Goal: Task Accomplishment & Management: Use online tool/utility

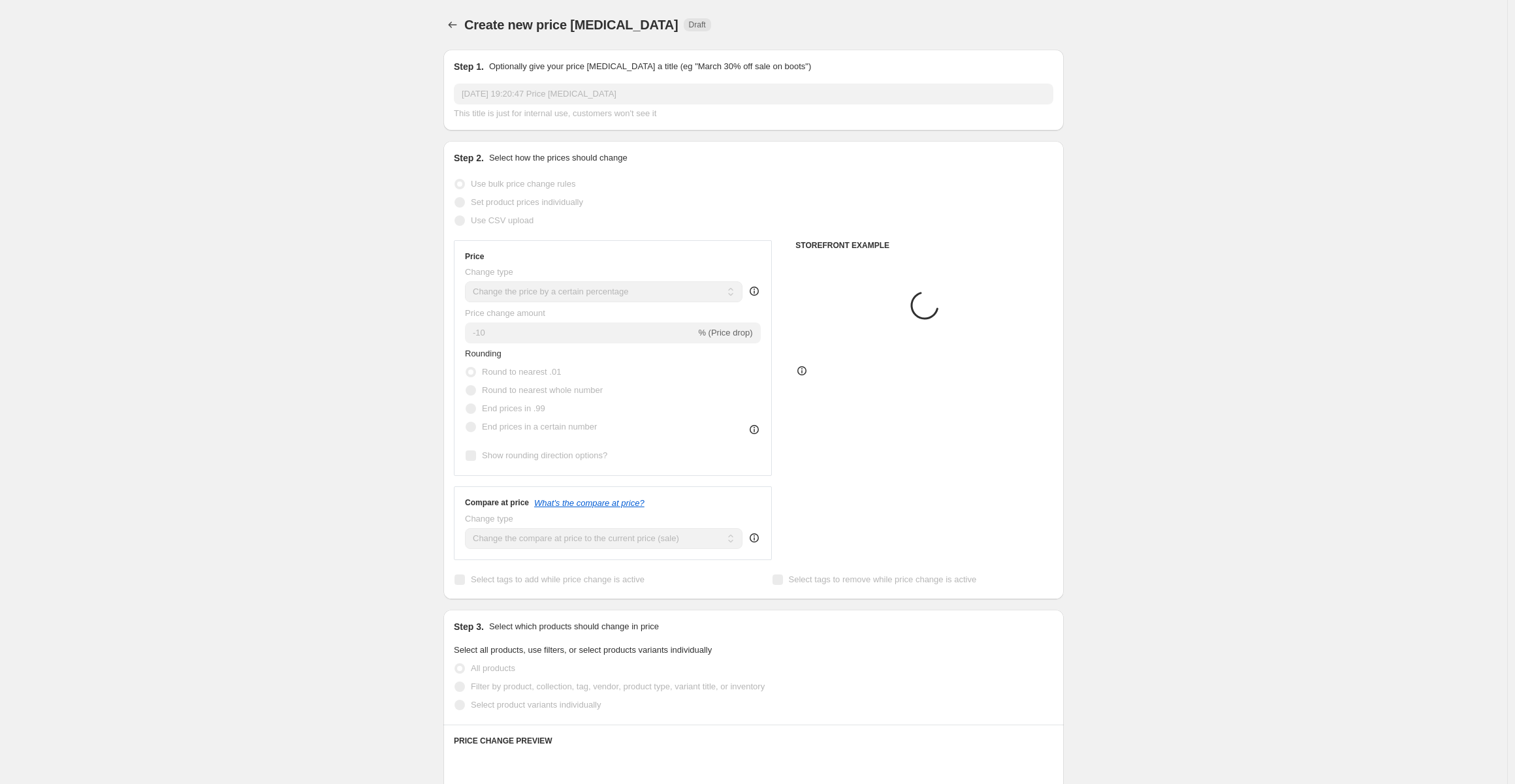
select select "percentage"
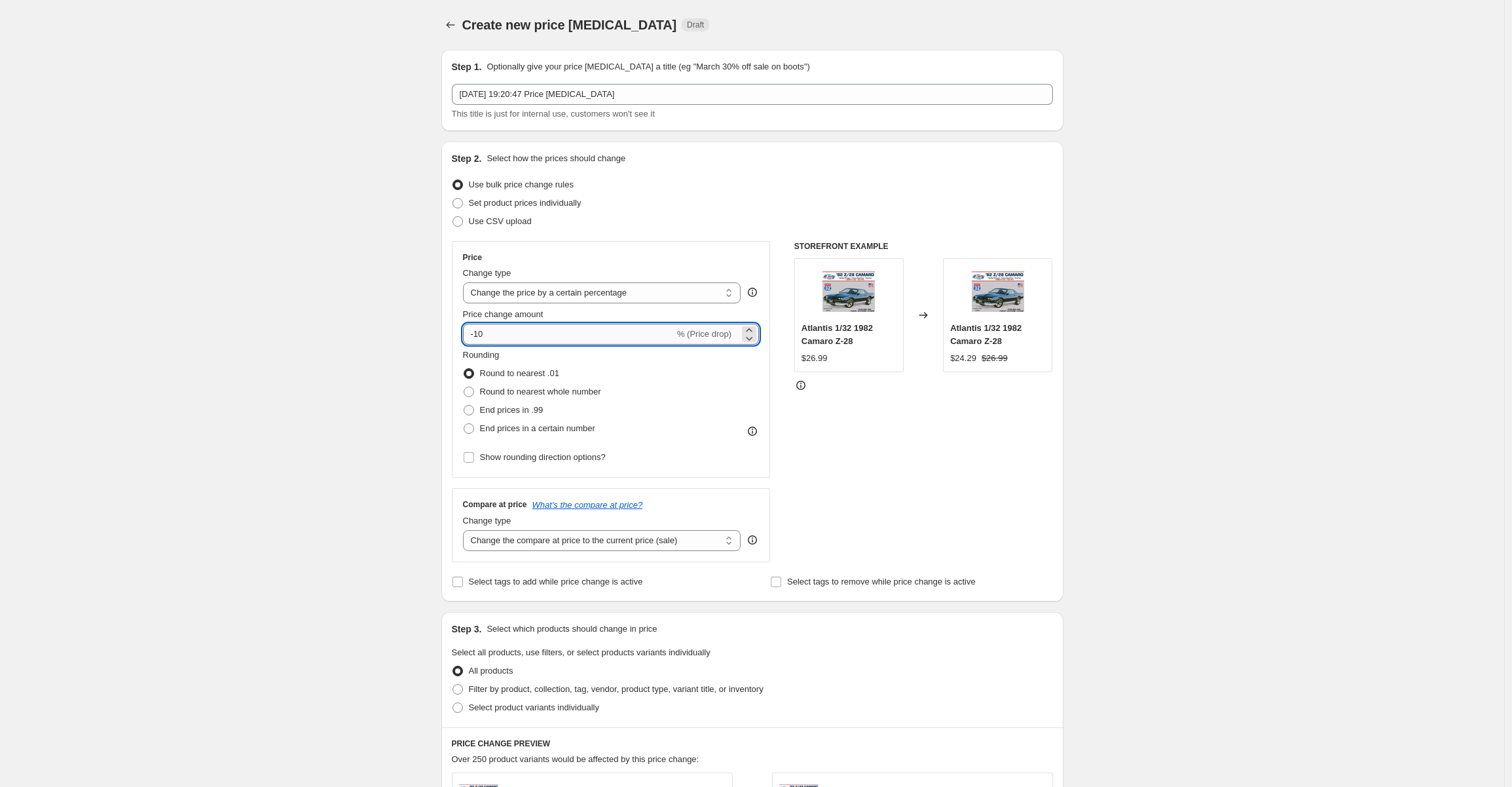
drag, startPoint x: 490, startPoint y: 333, endPoint x: 479, endPoint y: 332, distance: 11.0
click at [479, 332] on input "-10" at bounding box center [568, 334] width 211 height 21
click at [1226, 338] on div "Create new price [MEDICAL_DATA]. This page is ready Create new price [MEDICAL_D…" at bounding box center [751, 659] width 1504 height 1318
drag, startPoint x: 500, startPoint y: 333, endPoint x: 484, endPoint y: 332, distance: 16.0
click at [484, 332] on input "-85" at bounding box center [568, 334] width 211 height 21
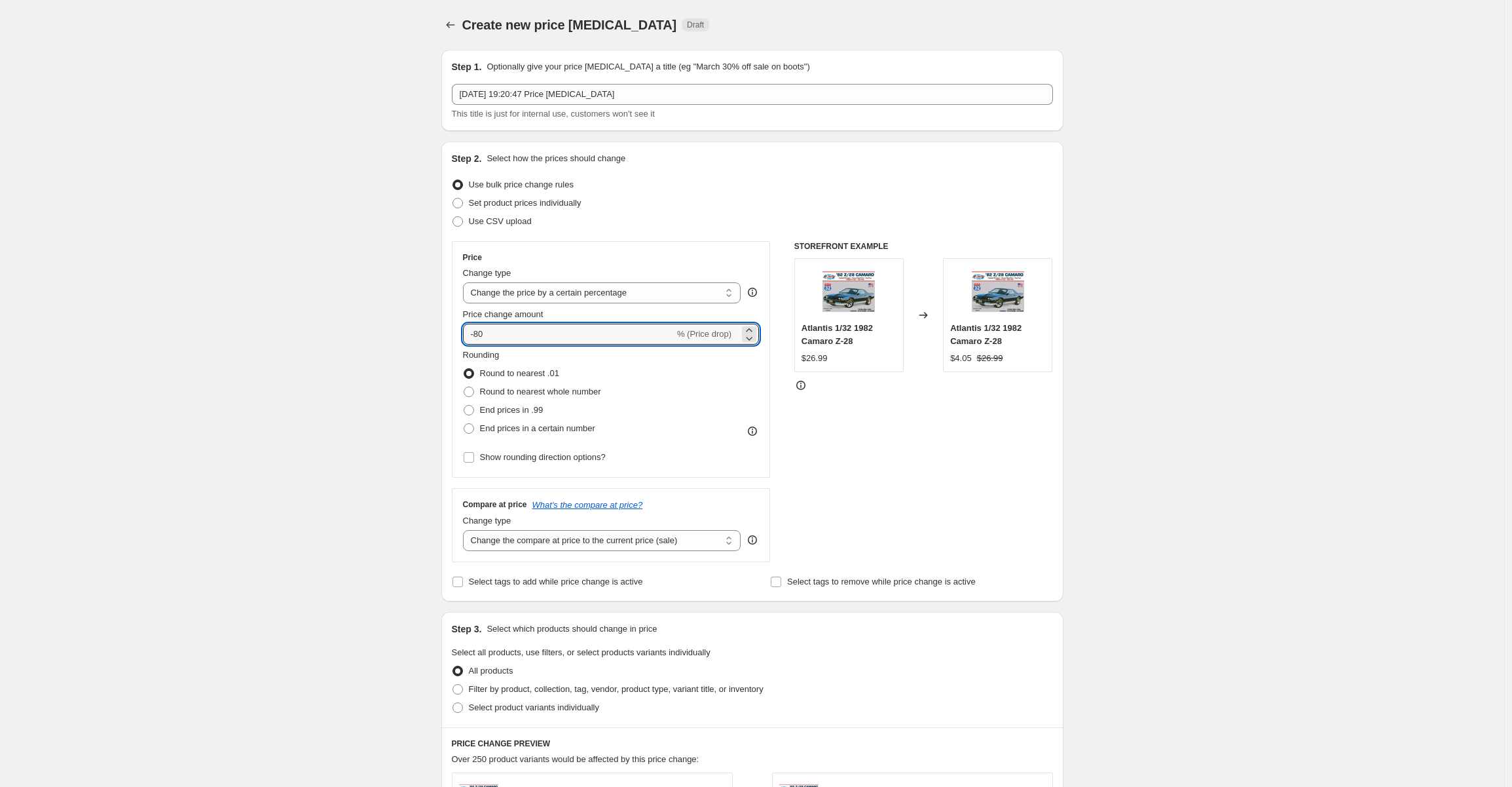
type input "-80"
click at [1066, 334] on div "Create new price [MEDICAL_DATA]. This page is ready Create new price [MEDICAL_D…" at bounding box center [752, 659] width 653 height 1318
drag, startPoint x: 495, startPoint y: 336, endPoint x: 488, endPoint y: 333, distance: 7.6
click at [488, 333] on input "-80" at bounding box center [568, 334] width 211 height 21
click at [1100, 347] on div "Create new price [MEDICAL_DATA]. This page is ready Create new price [MEDICAL_D…" at bounding box center [751, 659] width 1504 height 1318
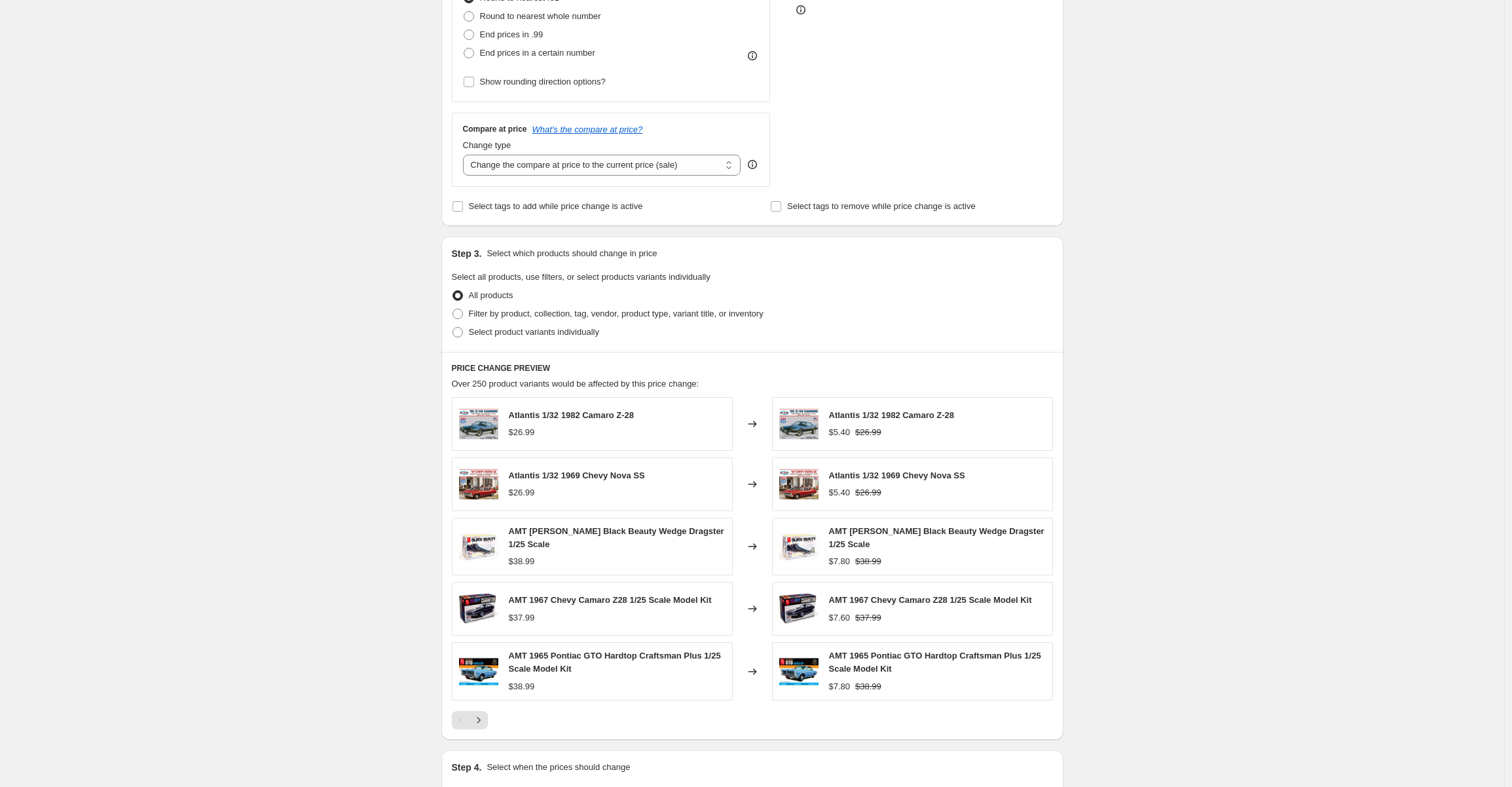
scroll to position [528, 0]
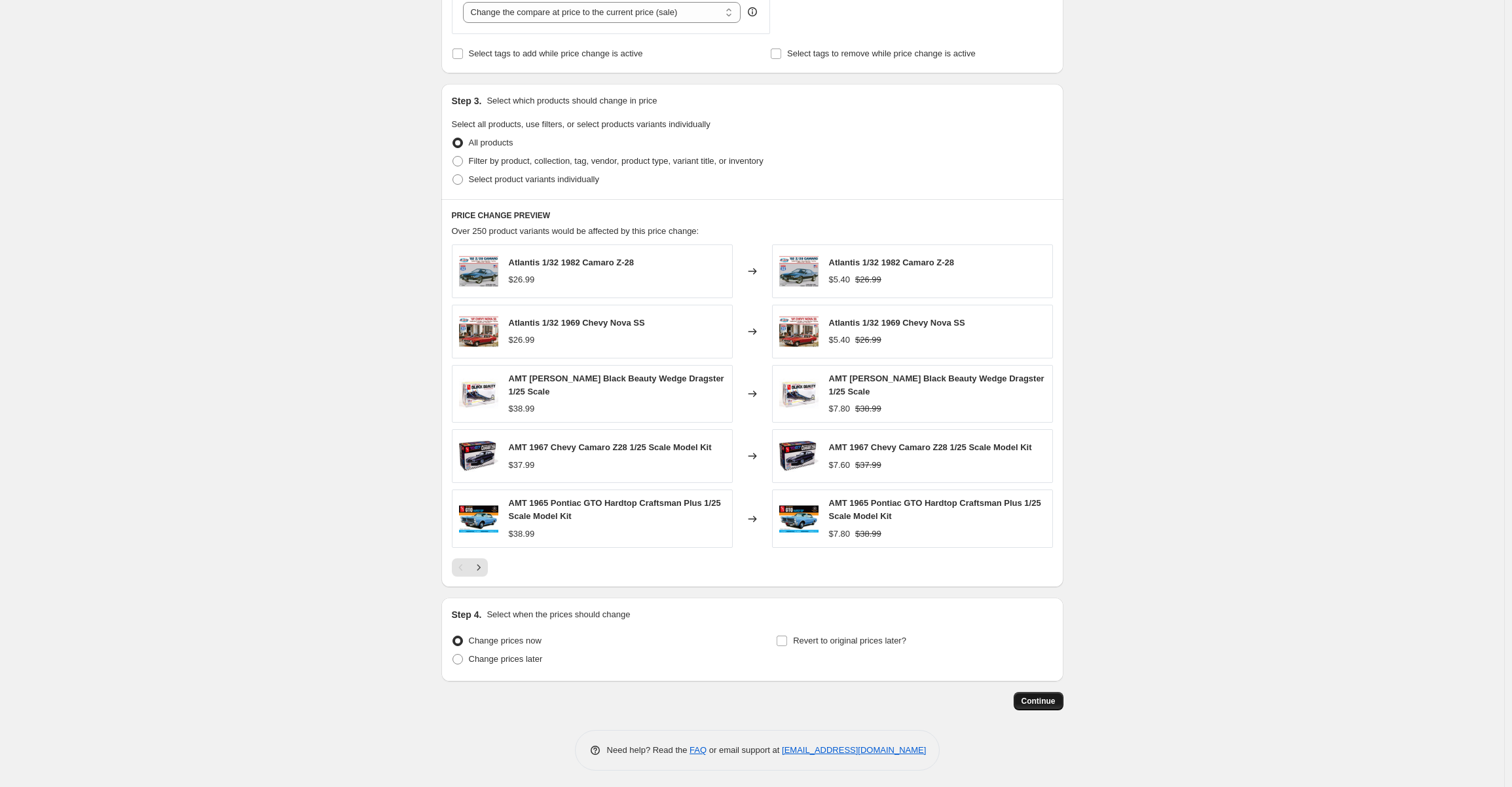
click at [1043, 699] on span "Continue" at bounding box center [1038, 701] width 34 height 11
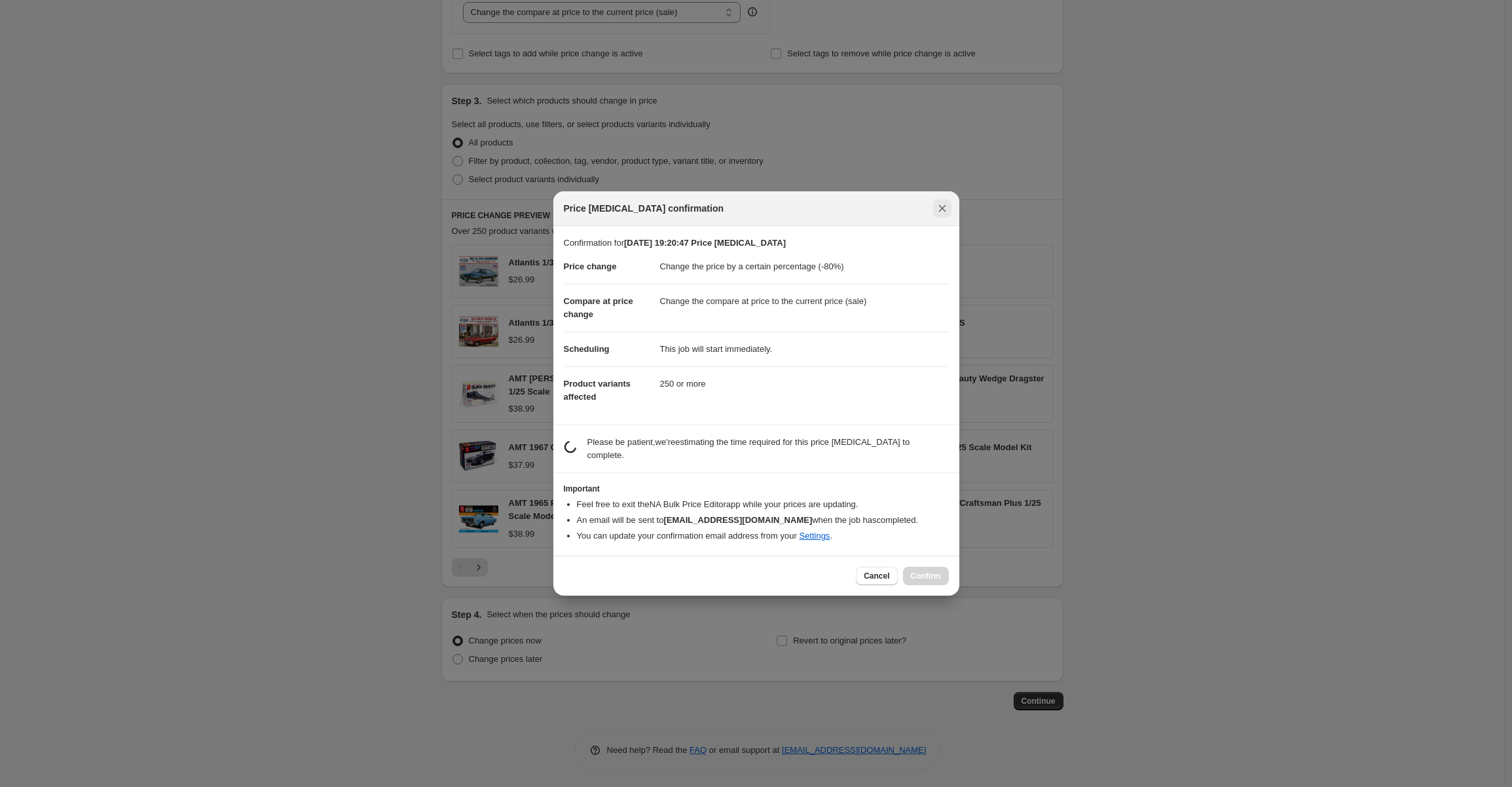
click at [940, 211] on icon "Close" at bounding box center [942, 208] width 14 height 14
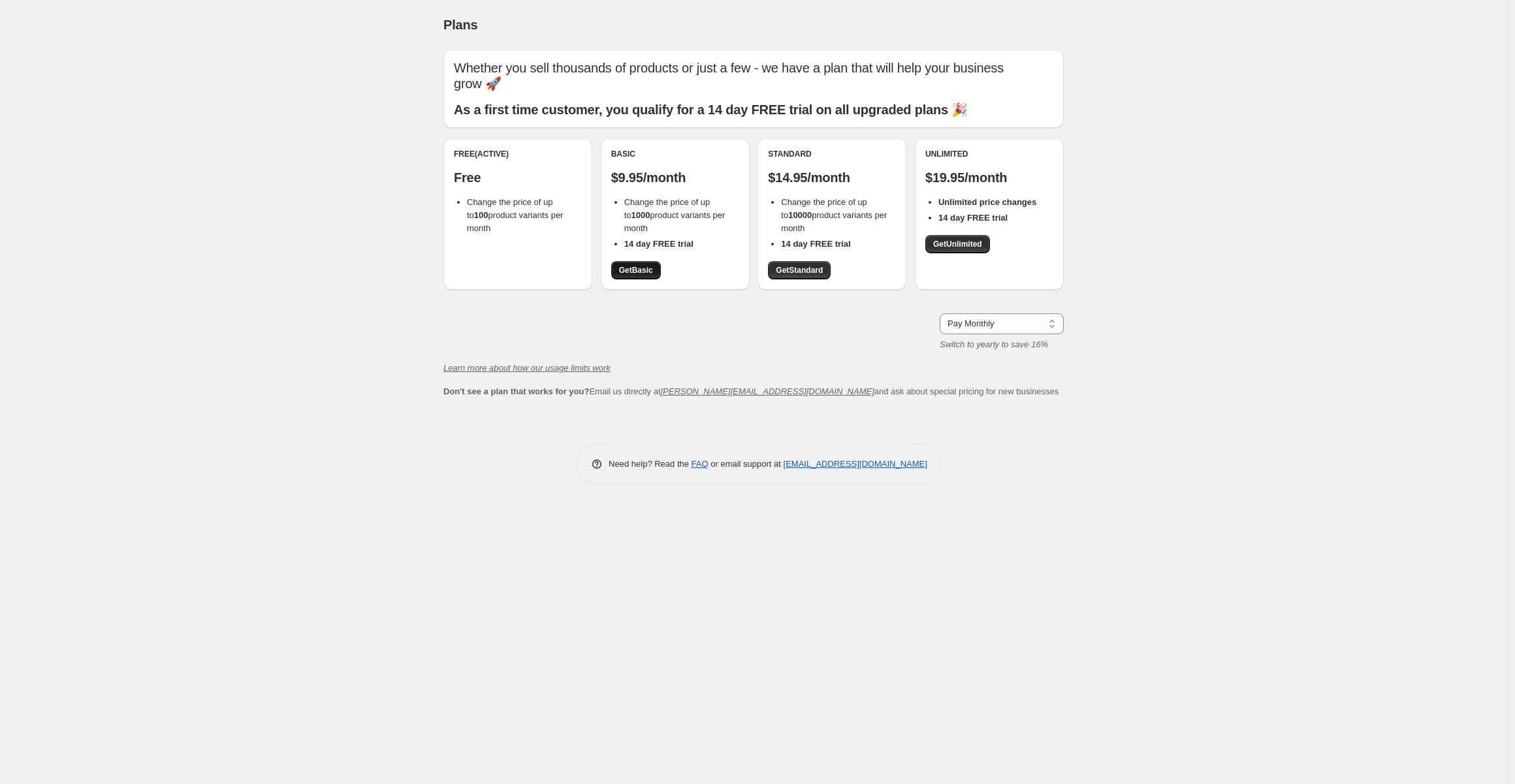
click at [638, 272] on span "Get Basic" at bounding box center [636, 271] width 34 height 11
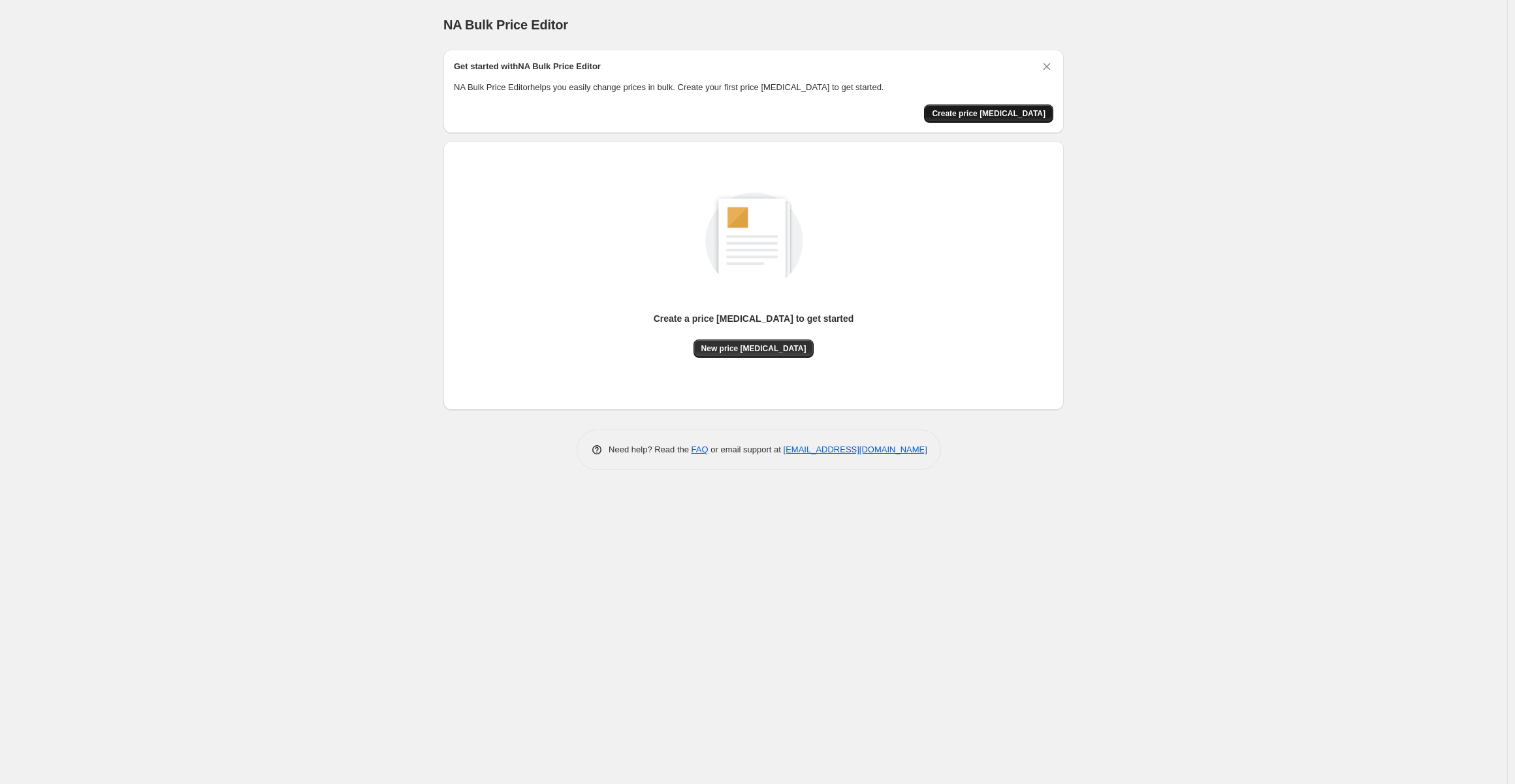
click at [1007, 111] on span "Create price [MEDICAL_DATA]" at bounding box center [989, 113] width 113 height 11
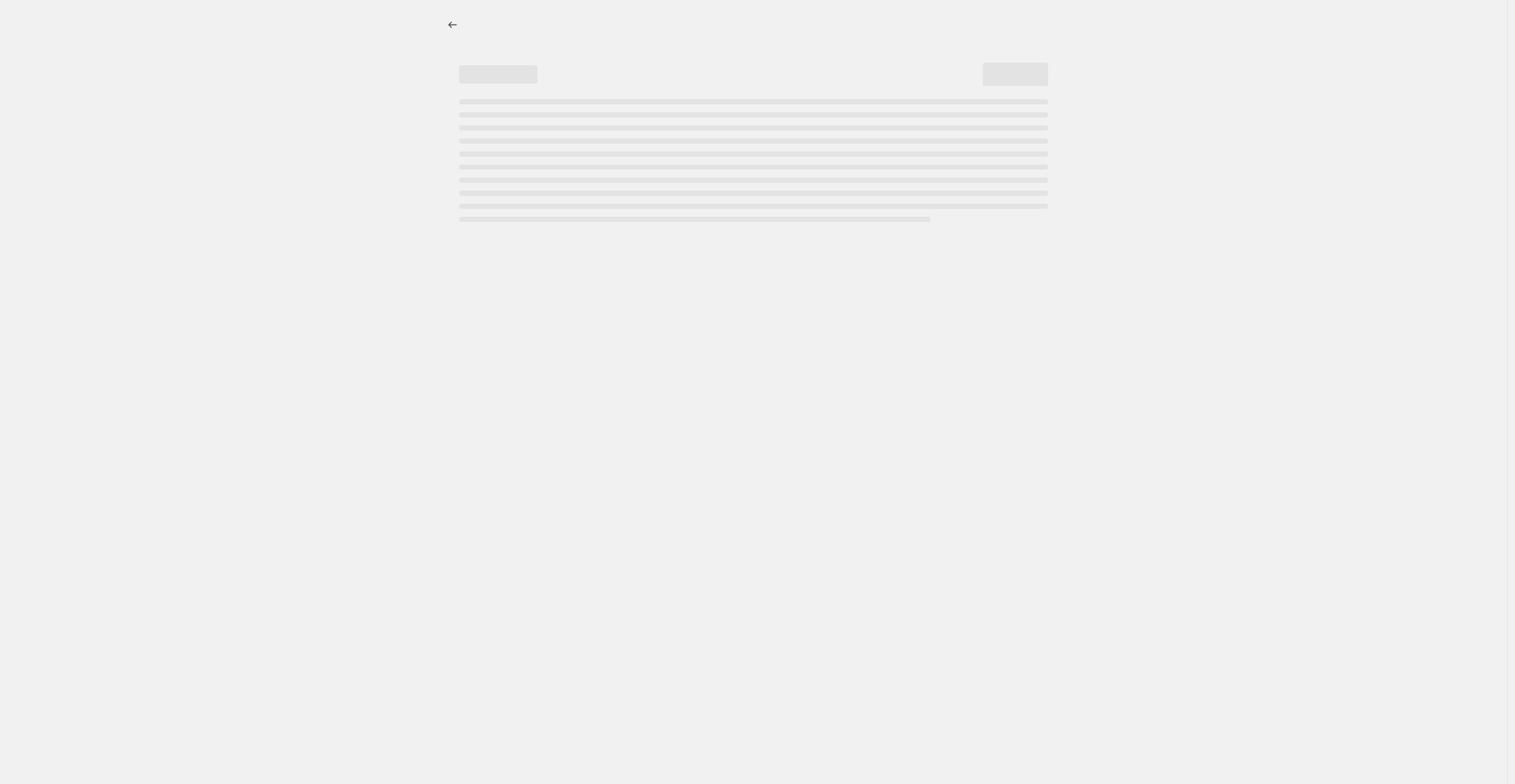
select select "percentage"
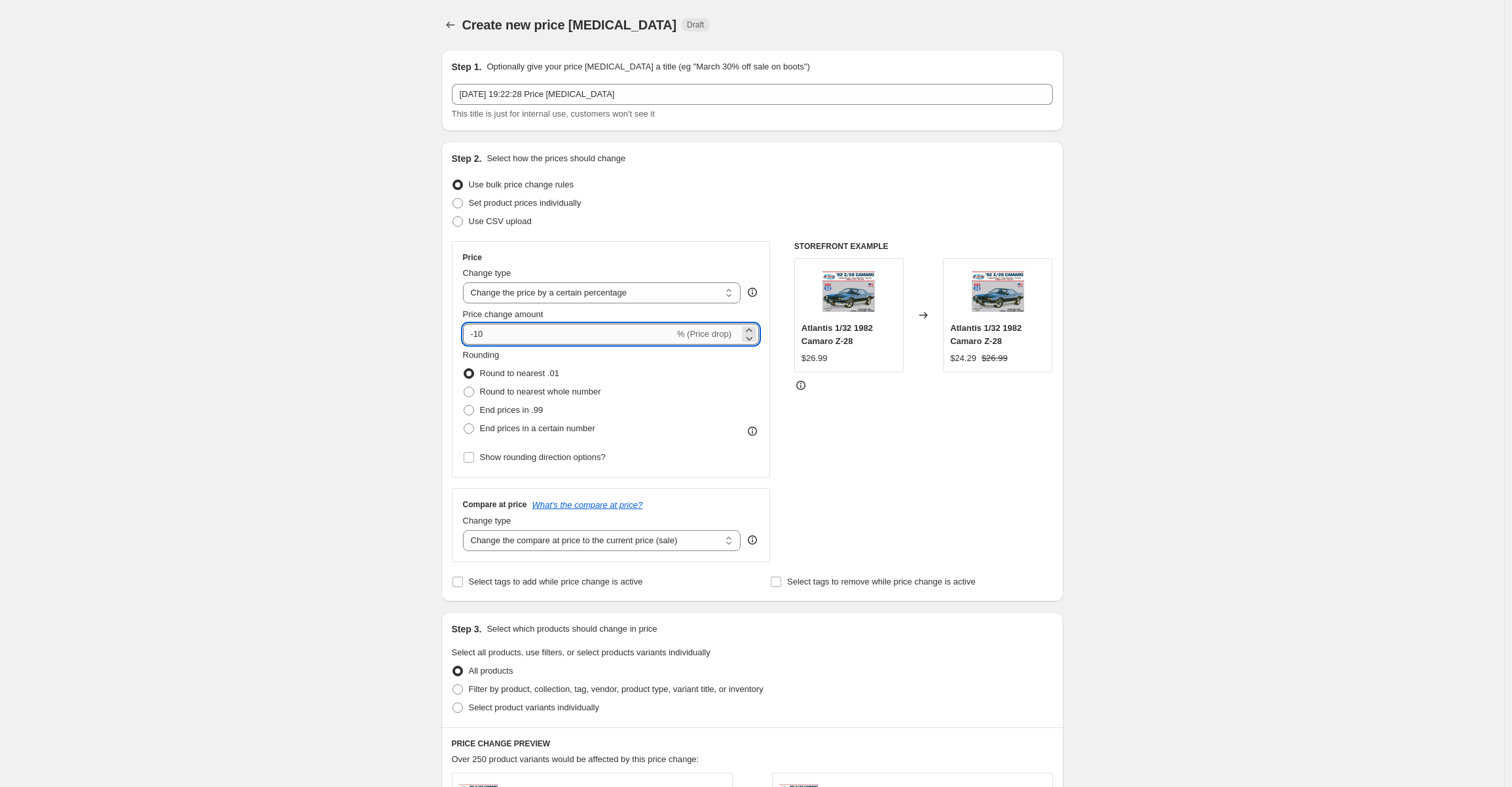
drag, startPoint x: 507, startPoint y: 336, endPoint x: 479, endPoint y: 331, distance: 28.4
click at [479, 331] on input "-10" at bounding box center [568, 334] width 211 height 21
type input "-1"
type input "-80"
drag, startPoint x: 1198, startPoint y: 314, endPoint x: 1165, endPoint y: 331, distance: 37.1
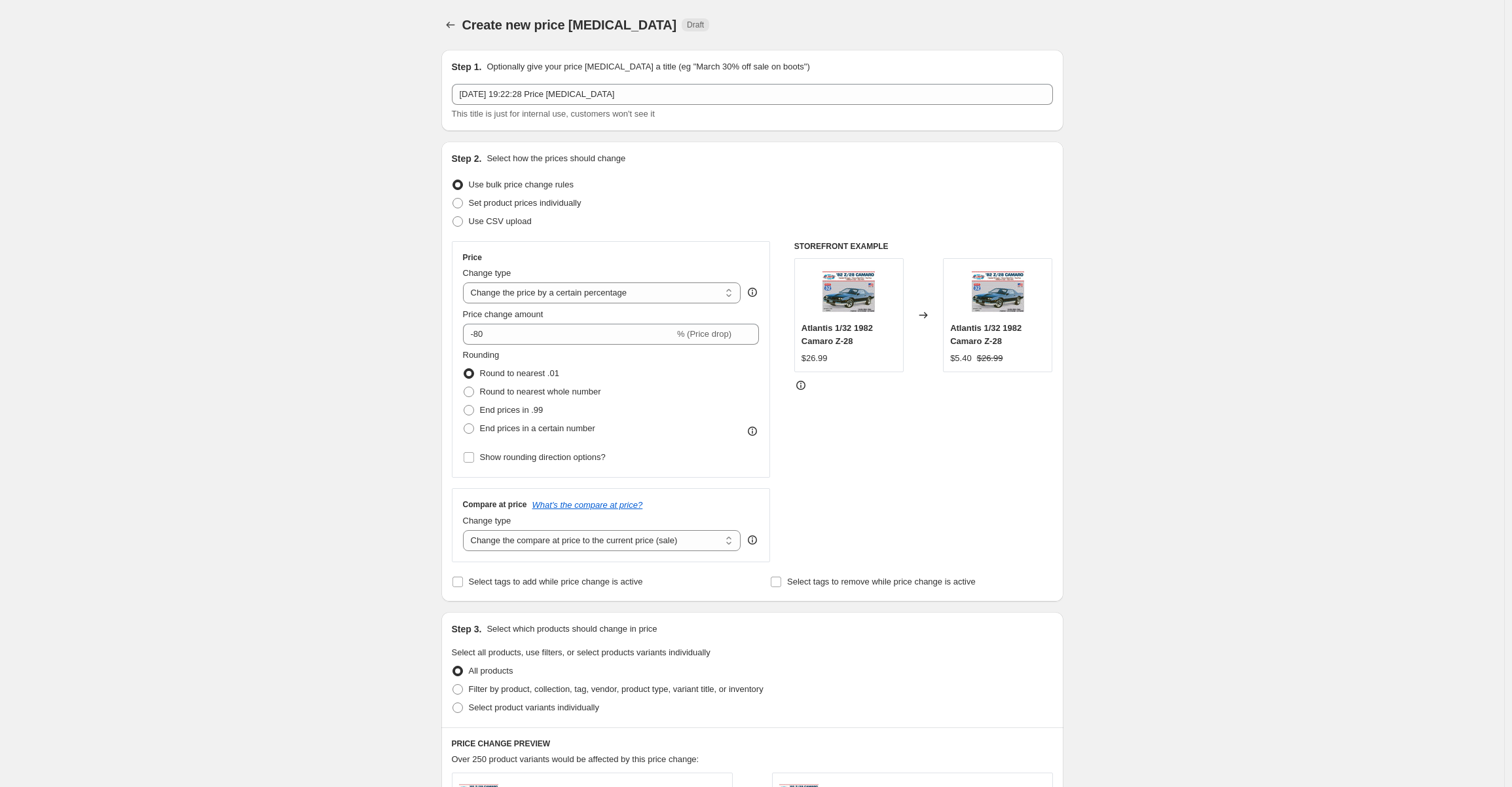
click at [1199, 313] on div "Create new price change job. This page is ready Create new price change job Dra…" at bounding box center [751, 659] width 1504 height 1318
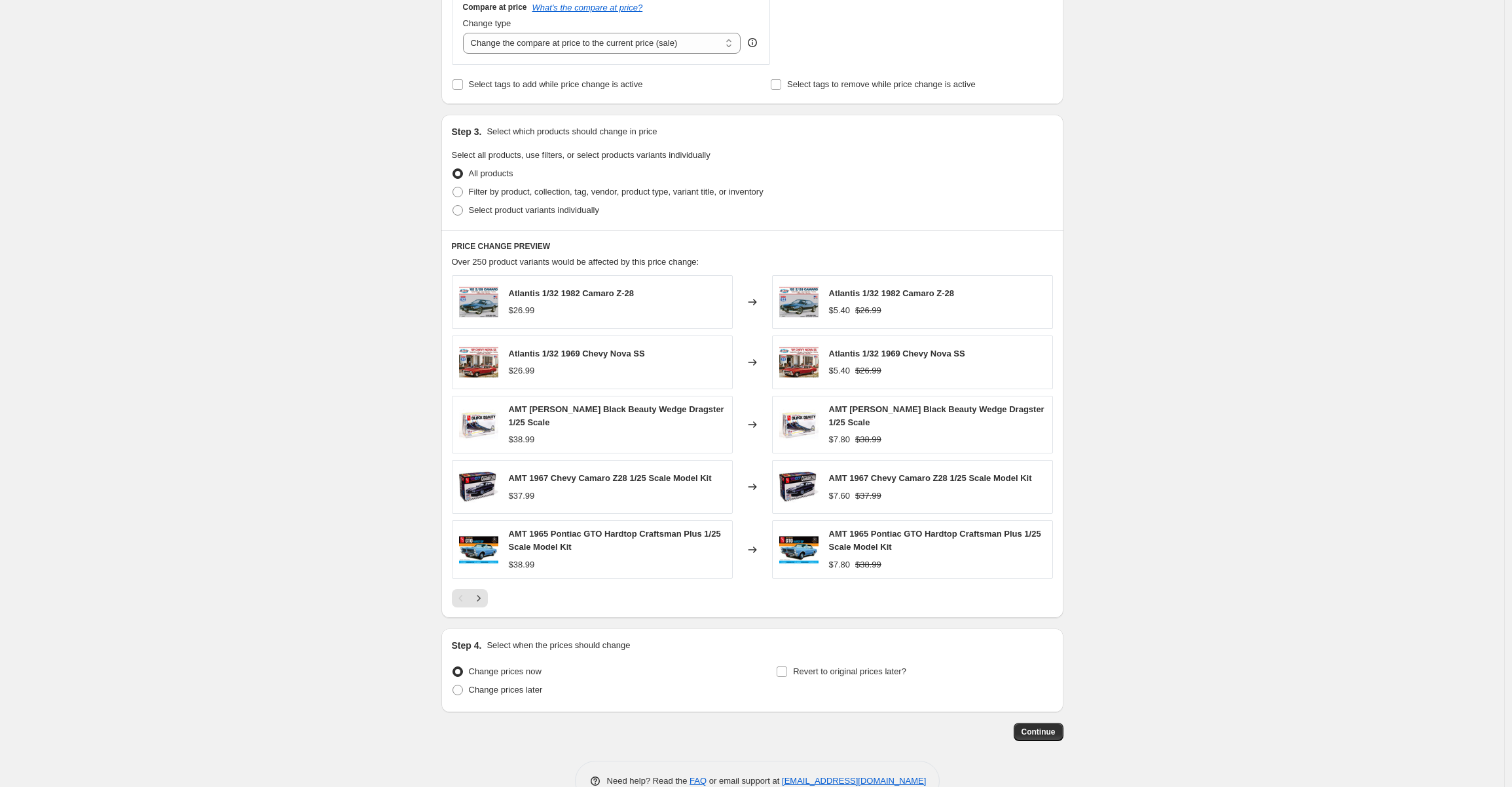
scroll to position [528, 0]
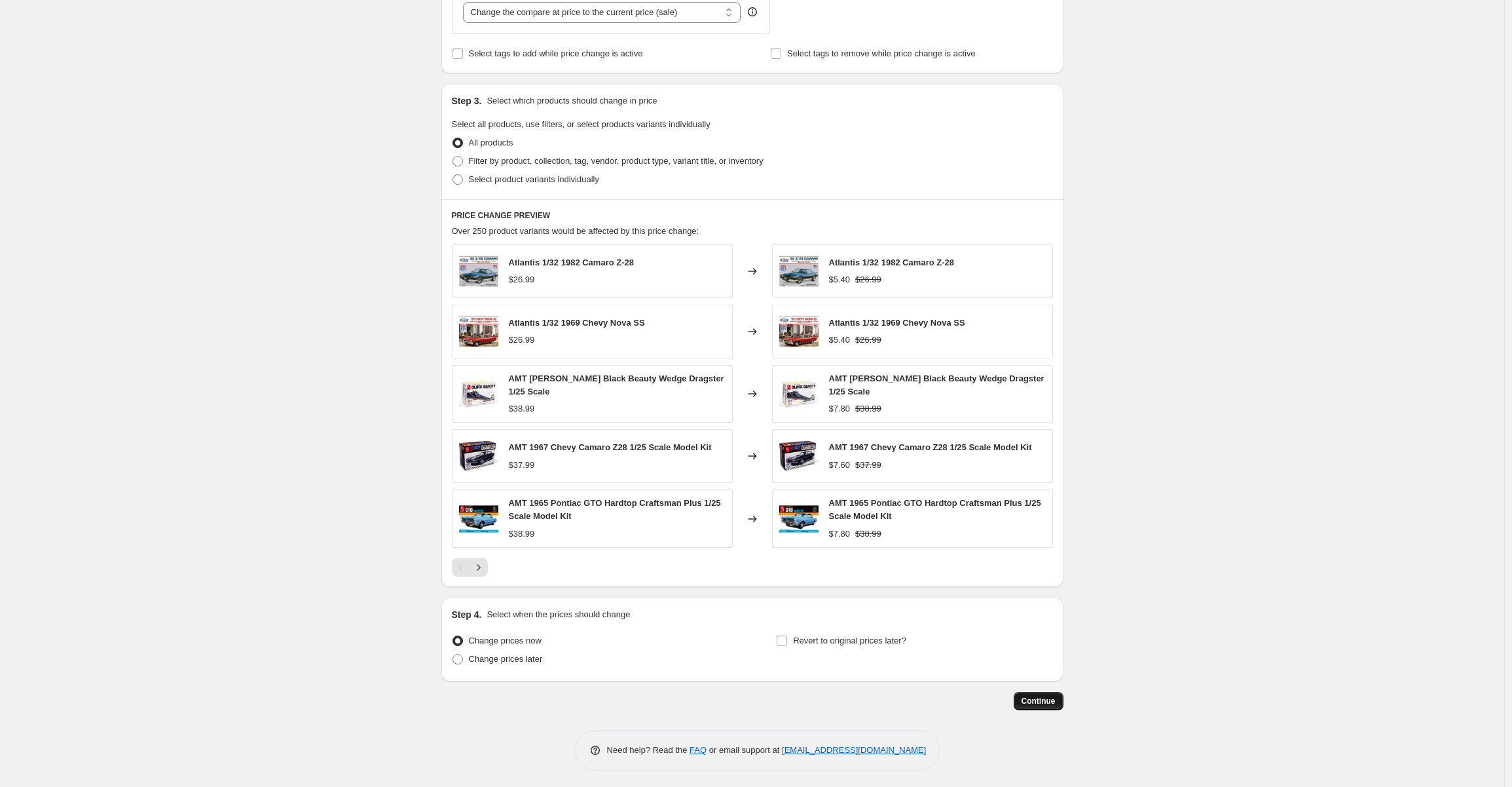
click at [1037, 692] on button "Continue" at bounding box center [1038, 700] width 50 height 18
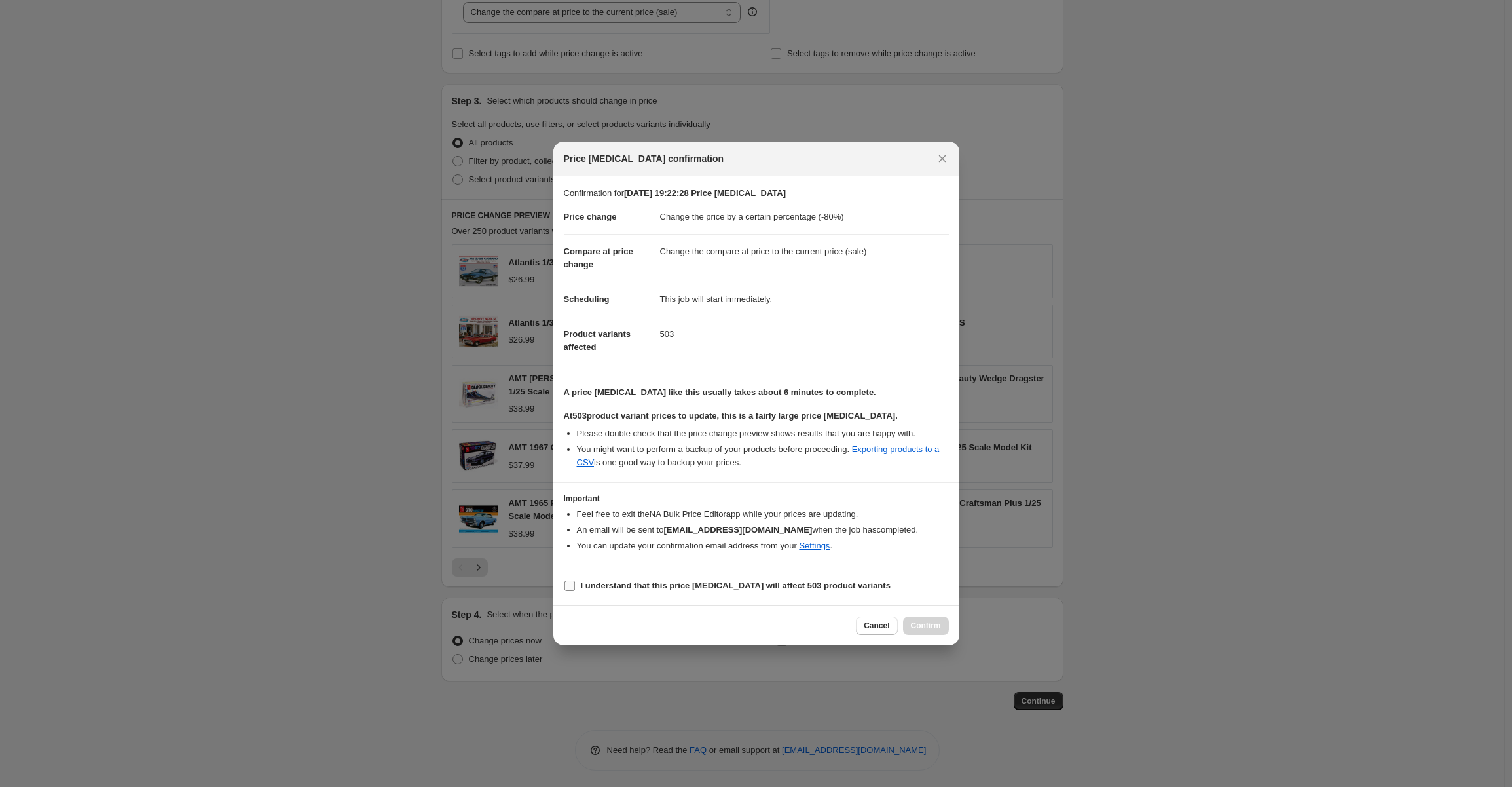
click at [568, 582] on input "I understand that this price change job will affect 503 product variants" at bounding box center [570, 586] width 11 height 11
checkbox input "true"
click at [928, 624] on span "Confirm" at bounding box center [926, 625] width 30 height 11
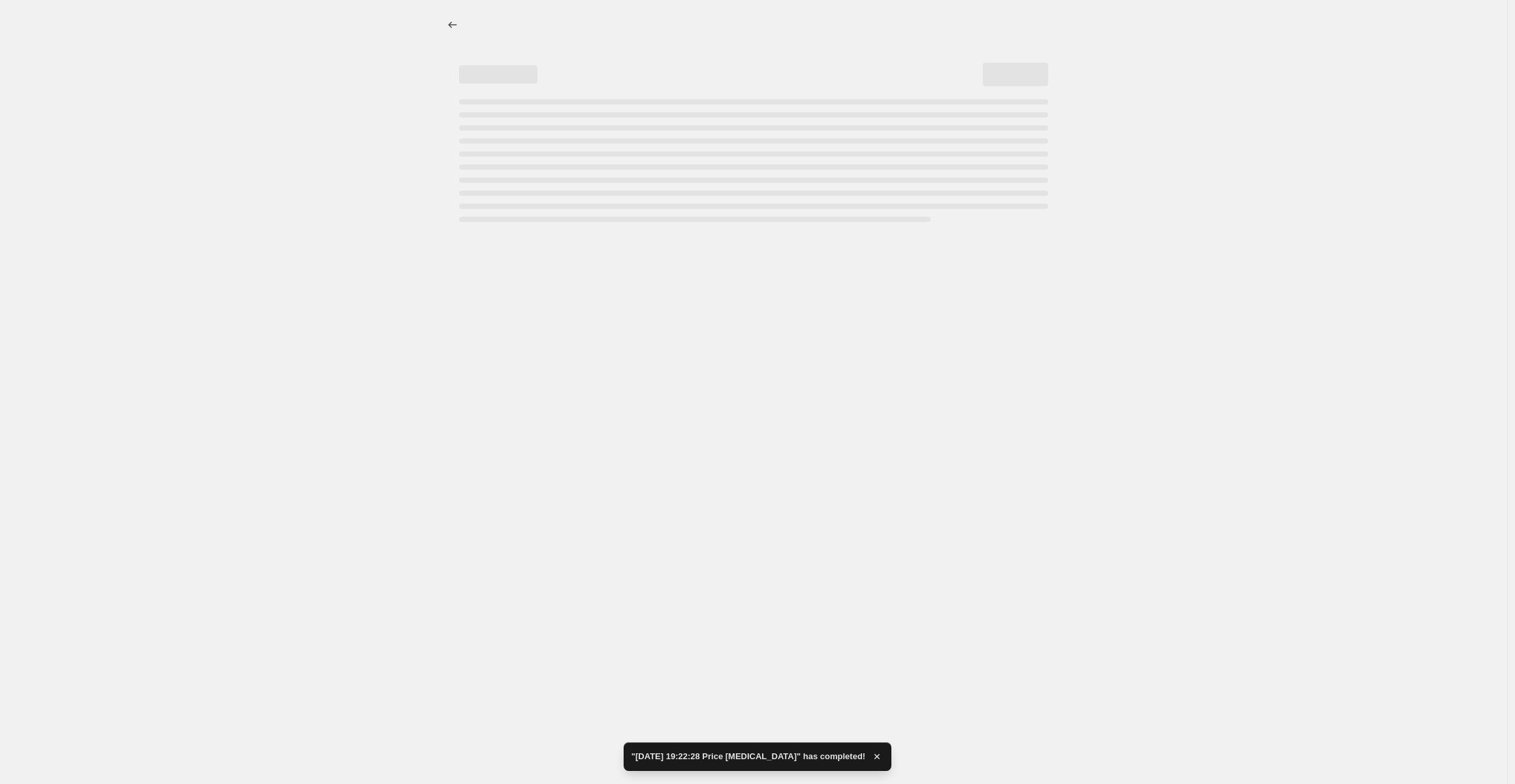
select select "percentage"
